Goal: Task Accomplishment & Management: Manage account settings

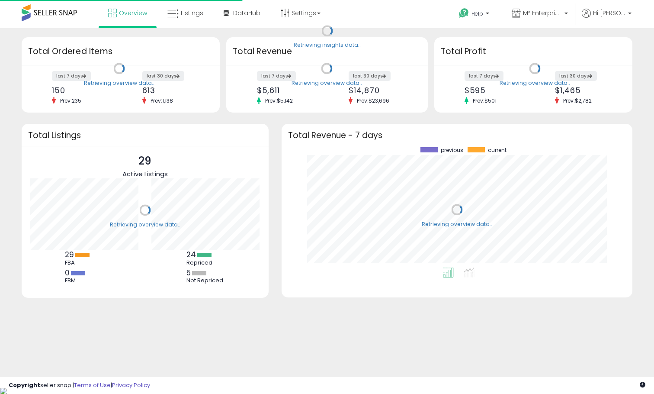
scroll to position [120, 334]
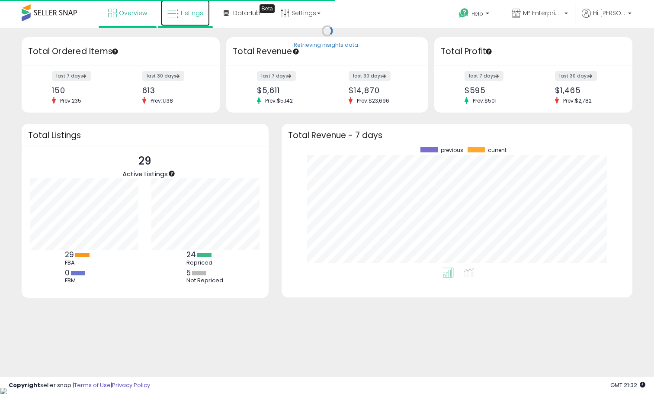
click at [179, 18] on link "Listings" at bounding box center [185, 13] width 49 height 26
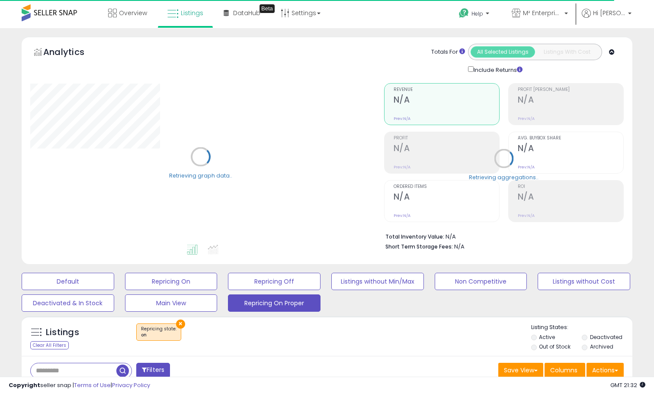
click at [85, 368] on input "text" at bounding box center [74, 370] width 86 height 15
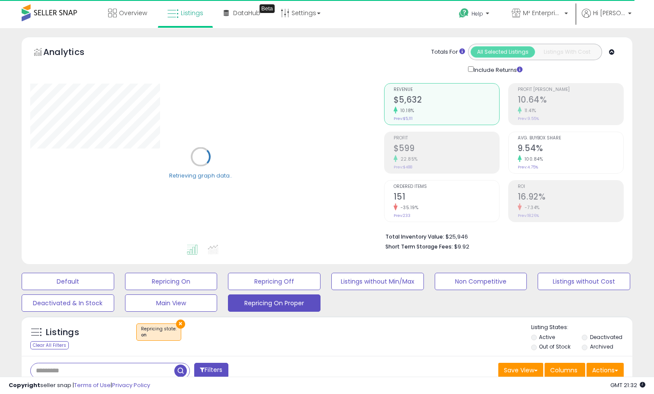
paste input "**********"
type input "**********"
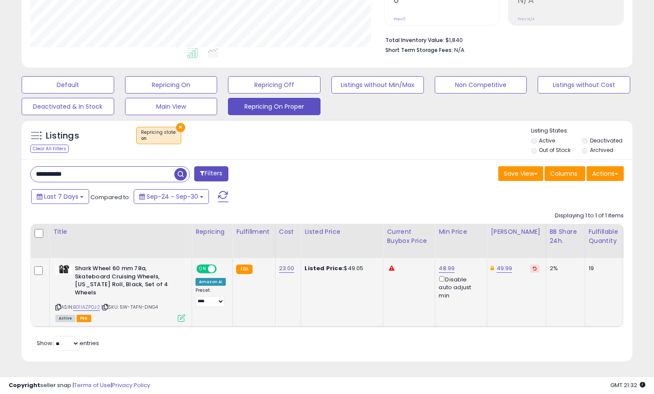
scroll to position [177, 353]
click at [442, 270] on link "48.99" at bounding box center [447, 268] width 16 height 9
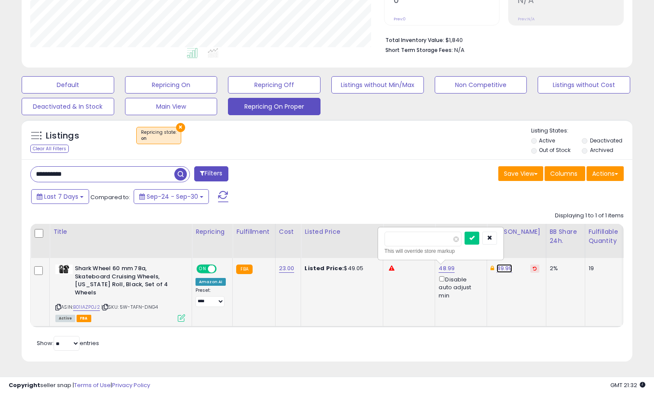
click at [505, 265] on link "49.99" at bounding box center [505, 268] width 16 height 9
type input "*"
type input "*****"
click at [527, 238] on div "*****" at bounding box center [498, 238] width 112 height 15
click at [531, 238] on button "submit" at bounding box center [529, 237] width 15 height 13
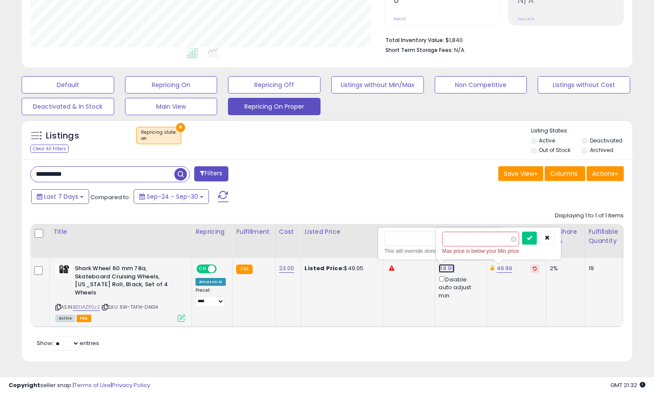
click at [446, 271] on link "48.99" at bounding box center [447, 268] width 16 height 9
type input "*"
type input "**"
click at [418, 251] on div "This will override store markup" at bounding box center [441, 251] width 112 height 9
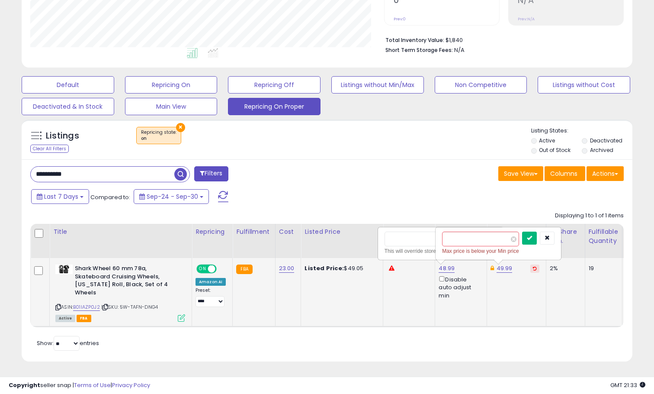
click at [532, 240] on icon "submit" at bounding box center [529, 237] width 5 height 5
click at [555, 238] on button "button" at bounding box center [547, 237] width 15 height 13
click at [479, 241] on button "submit" at bounding box center [472, 237] width 15 height 13
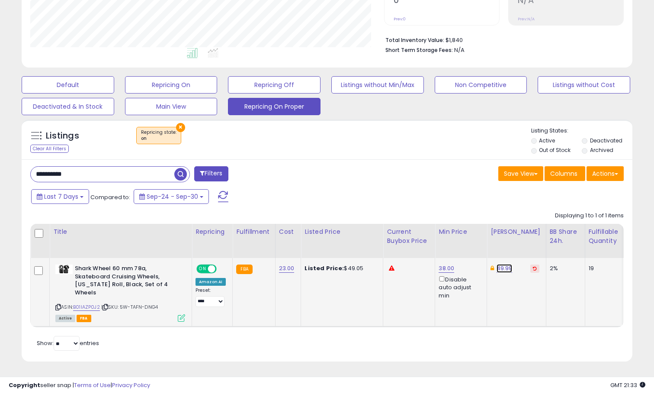
click at [501, 268] on link "49.99" at bounding box center [505, 268] width 16 height 9
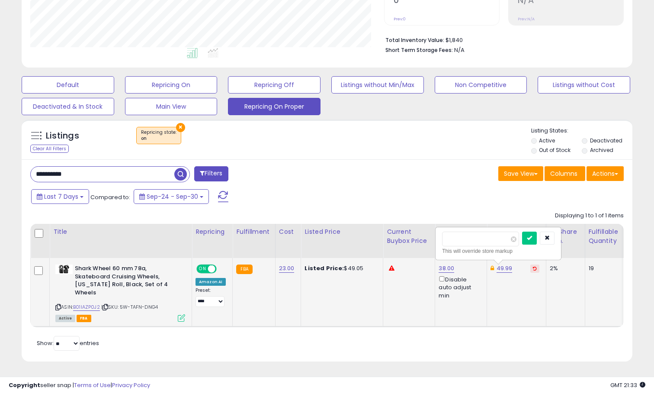
type input "*"
type input "*****"
click button "submit" at bounding box center [529, 237] width 15 height 13
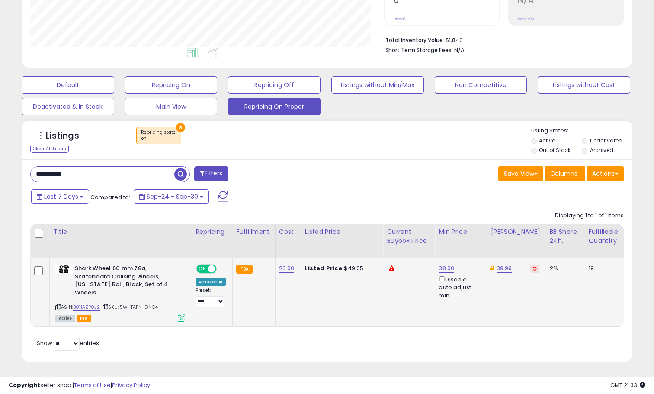
click at [197, 270] on span "ON" at bounding box center [202, 268] width 11 height 7
click at [201, 270] on span at bounding box center [200, 268] width 7 height 7
click at [200, 270] on span at bounding box center [200, 268] width 7 height 7
drag, startPoint x: 84, startPoint y: 173, endPoint x: 26, endPoint y: 170, distance: 57.6
click at [27, 171] on div "**********" at bounding box center [175, 174] width 303 height 17
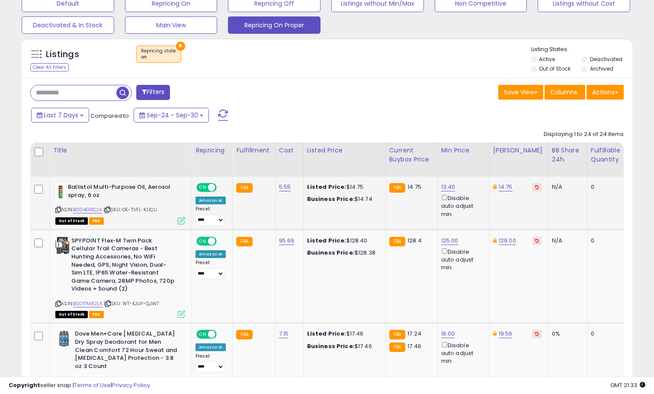
scroll to position [278, 0]
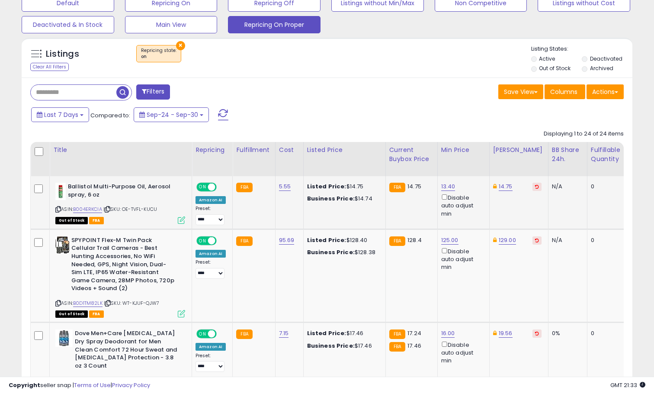
click at [535, 185] on icon at bounding box center [537, 186] width 4 height 4
click at [535, 241] on icon at bounding box center [537, 240] width 4 height 4
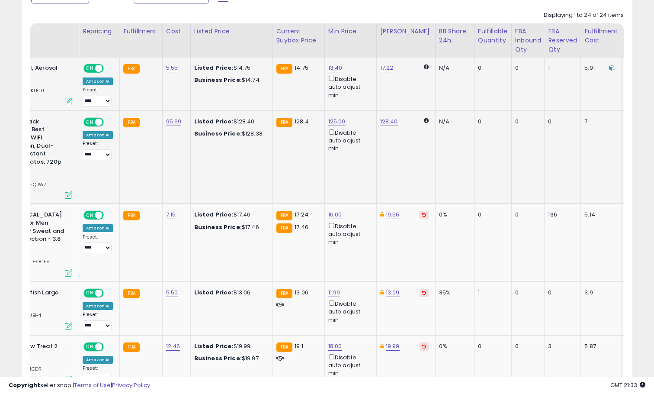
scroll to position [0, 0]
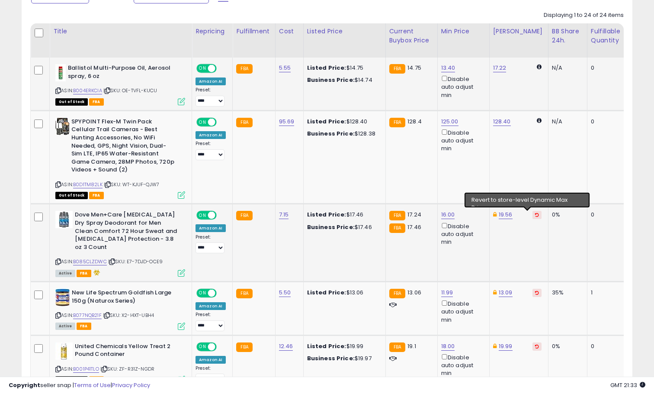
click at [533, 213] on td "19.56" at bounding box center [518, 242] width 59 height 77
click at [535, 214] on icon at bounding box center [537, 214] width 4 height 4
click at [533, 289] on button at bounding box center [537, 293] width 9 height 8
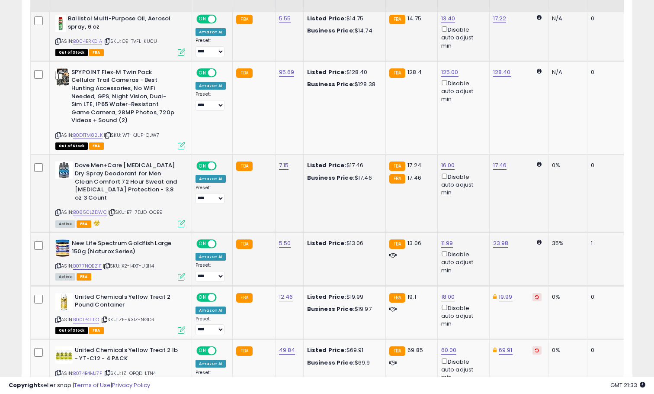
scroll to position [447, 0]
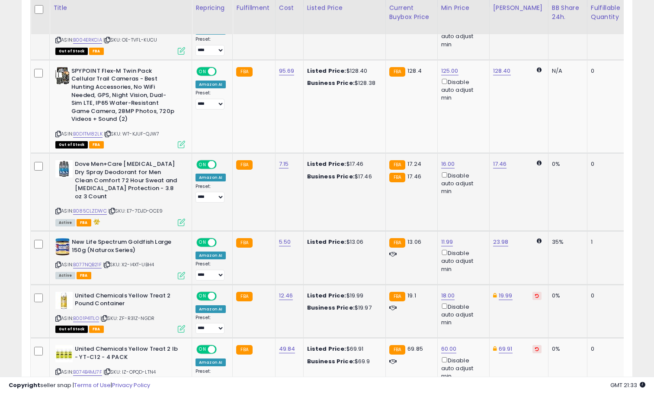
click at [535, 293] on icon at bounding box center [537, 295] width 4 height 4
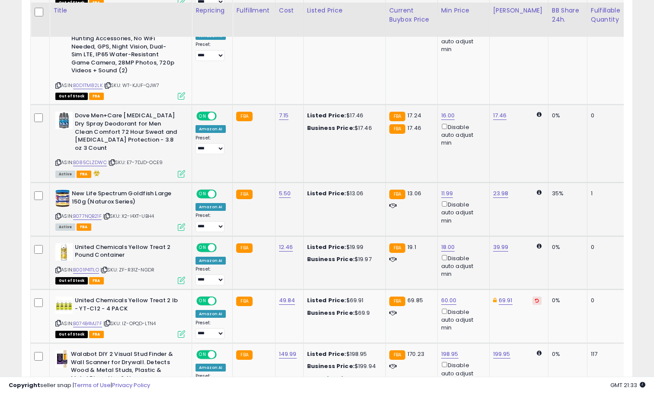
scroll to position [505, 0]
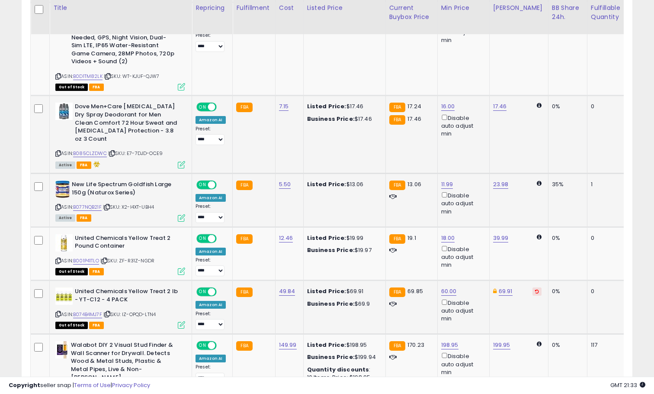
click at [533, 287] on button at bounding box center [537, 291] width 9 height 8
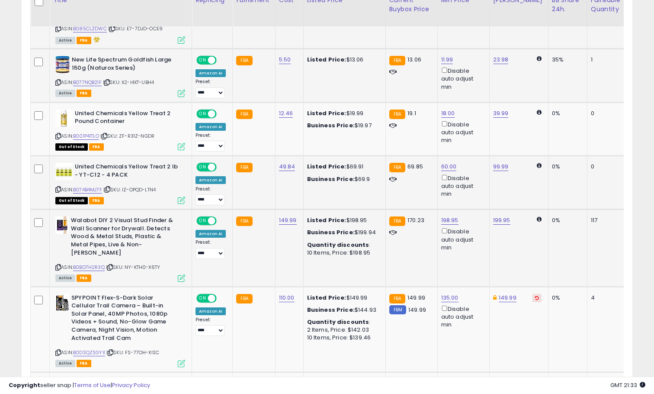
scroll to position [639, 0]
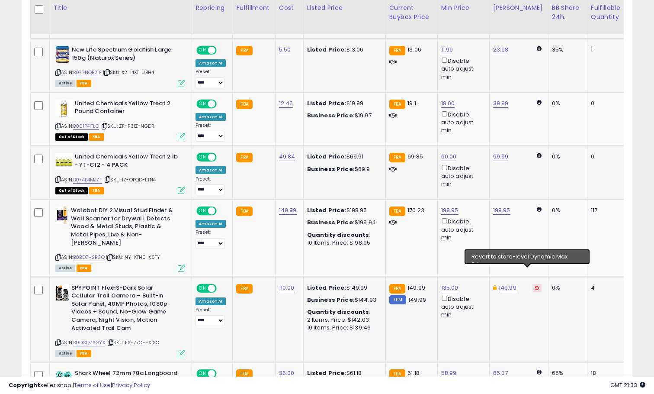
click at [535, 286] on icon at bounding box center [537, 288] width 4 height 4
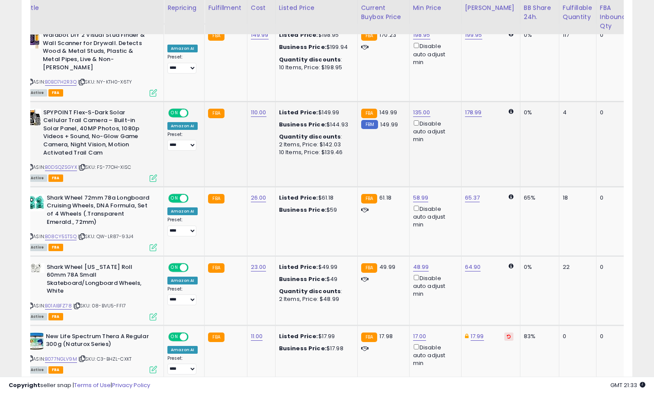
scroll to position [0, 0]
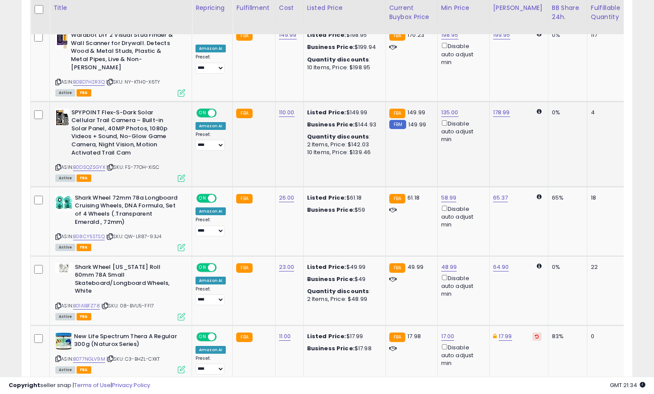
click at [407, 150] on td "FBA 149.99 FBM 149.99" at bounding box center [411, 143] width 52 height 85
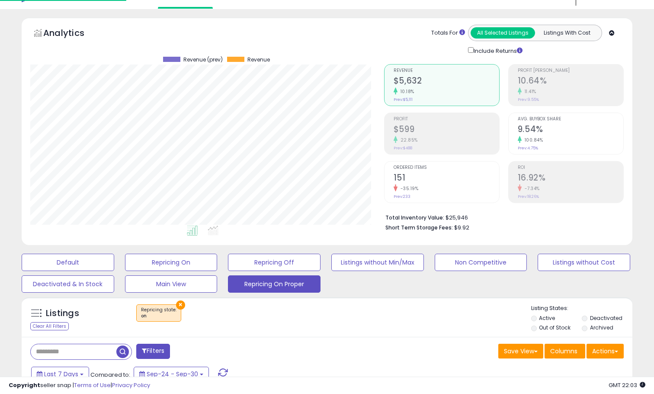
scroll to position [177, 353]
